Goal: Task Accomplishment & Management: Complete application form

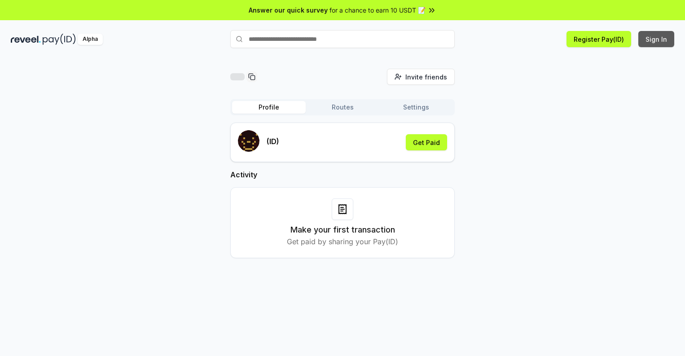
click at [657, 39] on button "Sign In" at bounding box center [656, 39] width 36 height 16
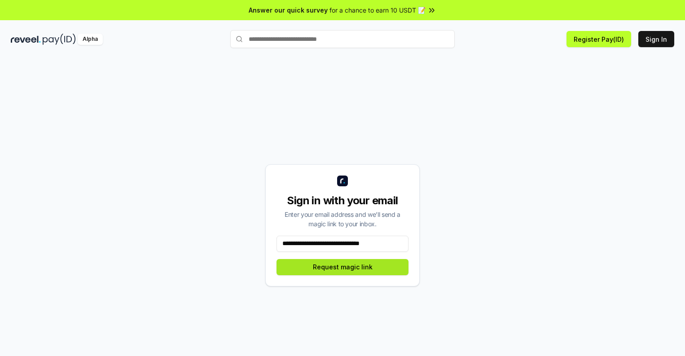
type input "**********"
click at [342, 267] on button "Request magic link" at bounding box center [342, 267] width 132 height 16
